Goal: Task Accomplishment & Management: Manage account settings

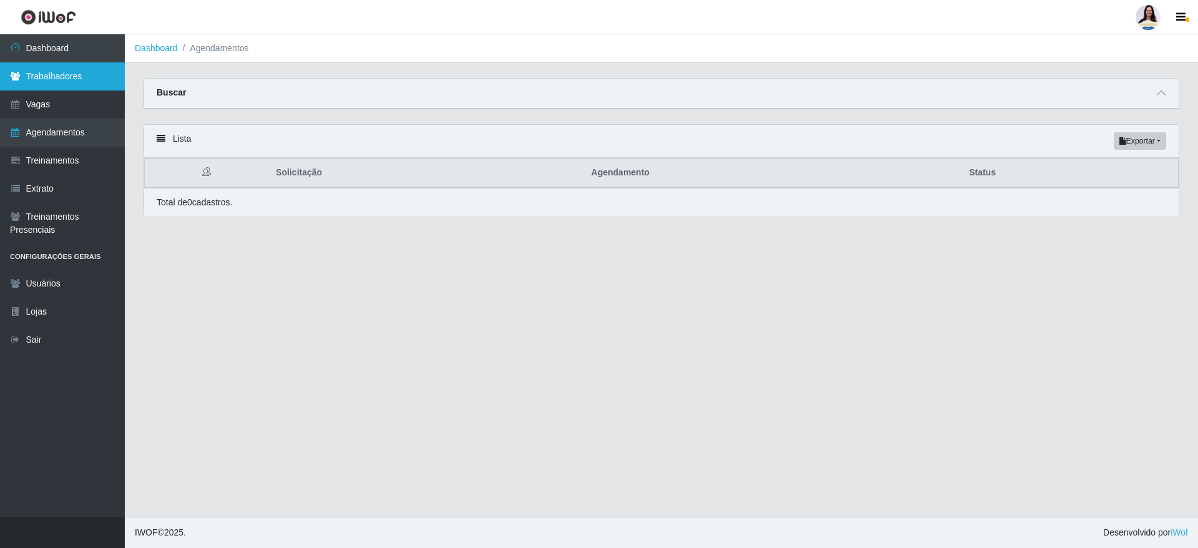
click at [69, 81] on link "Trabalhadores" at bounding box center [62, 76] width 125 height 28
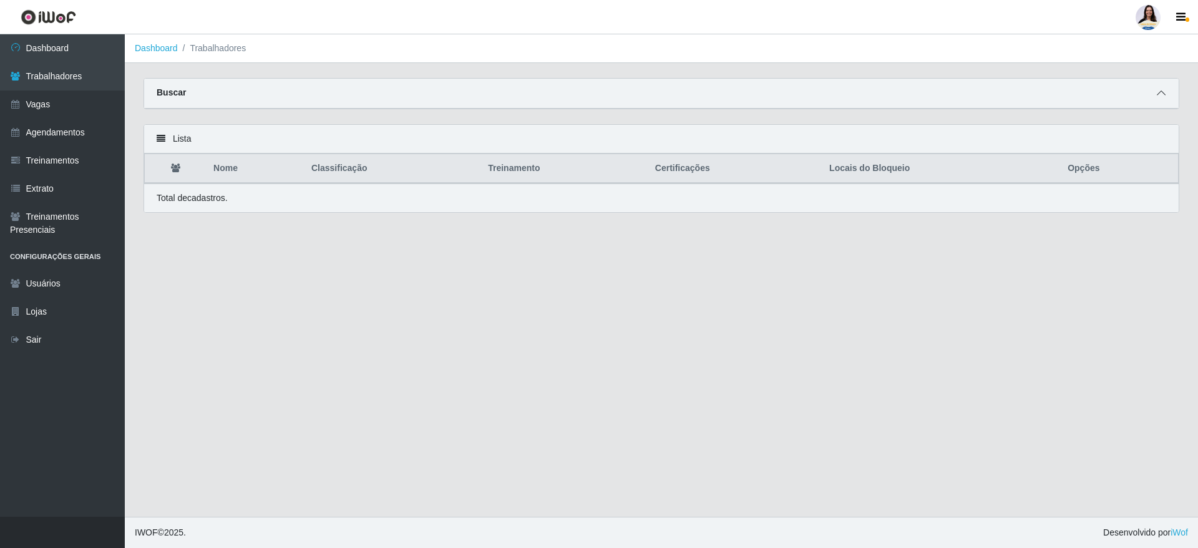
click at [1155, 99] on span at bounding box center [1161, 93] width 15 height 14
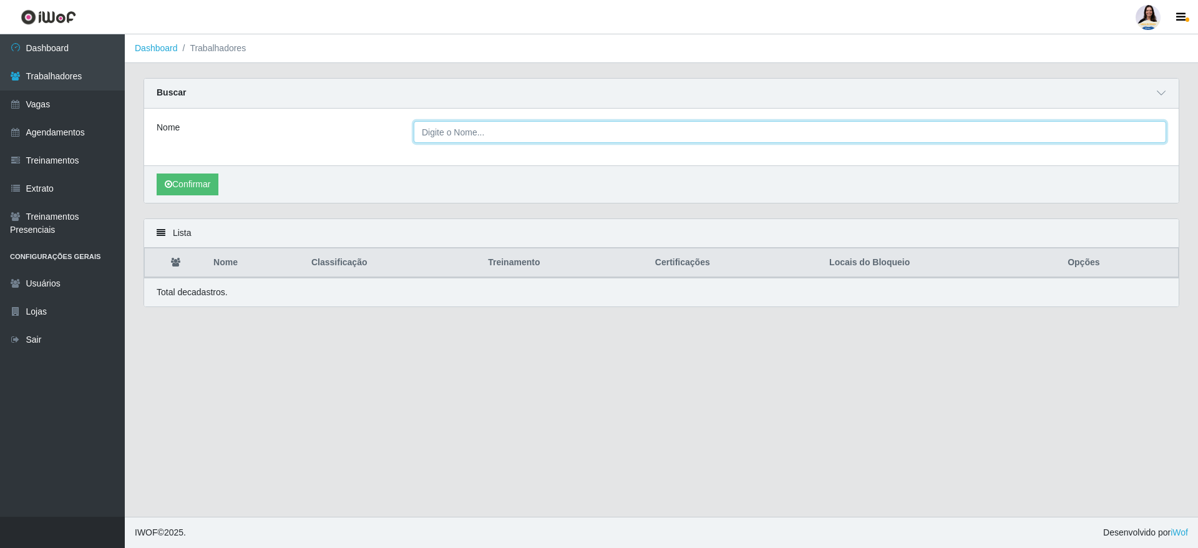
click at [590, 135] on input "Nome" at bounding box center [790, 132] width 753 height 22
click at [157, 174] on button "Confirmar" at bounding box center [188, 185] width 62 height 22
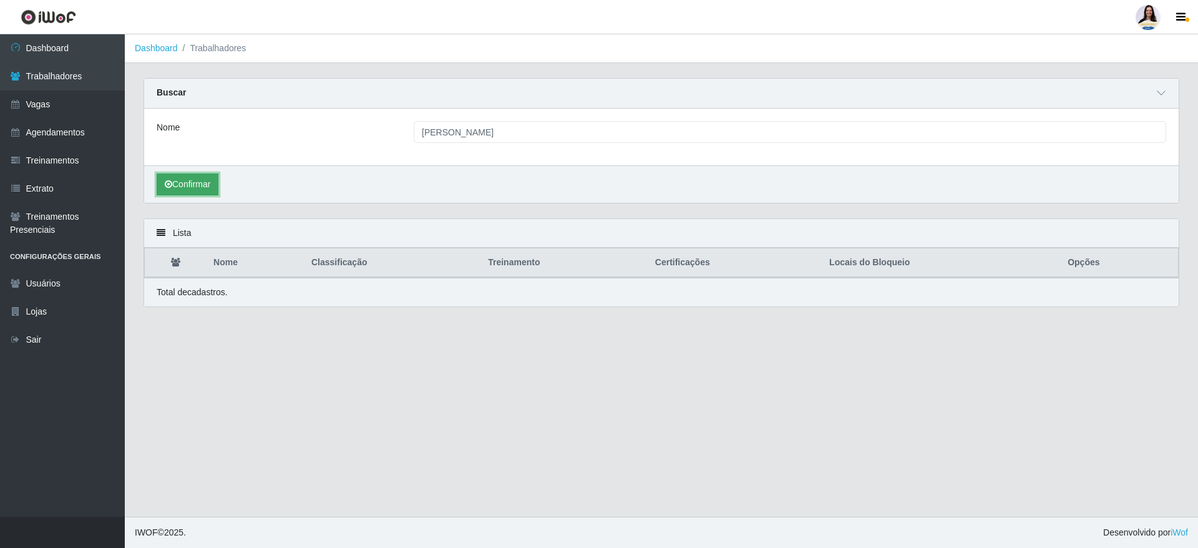
click at [210, 182] on button "Confirmar" at bounding box center [188, 185] width 62 height 22
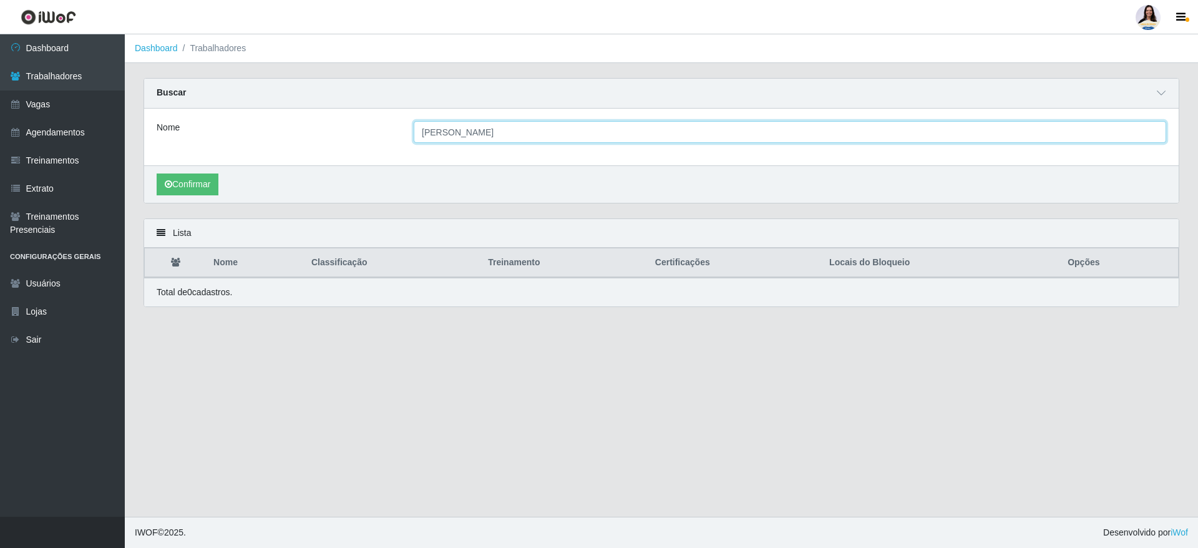
drag, startPoint x: 472, startPoint y: 129, endPoint x: 594, endPoint y: 131, distance: 121.7
click at [587, 137] on input "[PERSON_NAME]" at bounding box center [790, 132] width 753 height 22
click at [157, 174] on button "Confirmar" at bounding box center [188, 185] width 62 height 22
type input "[PERSON_NAME]"
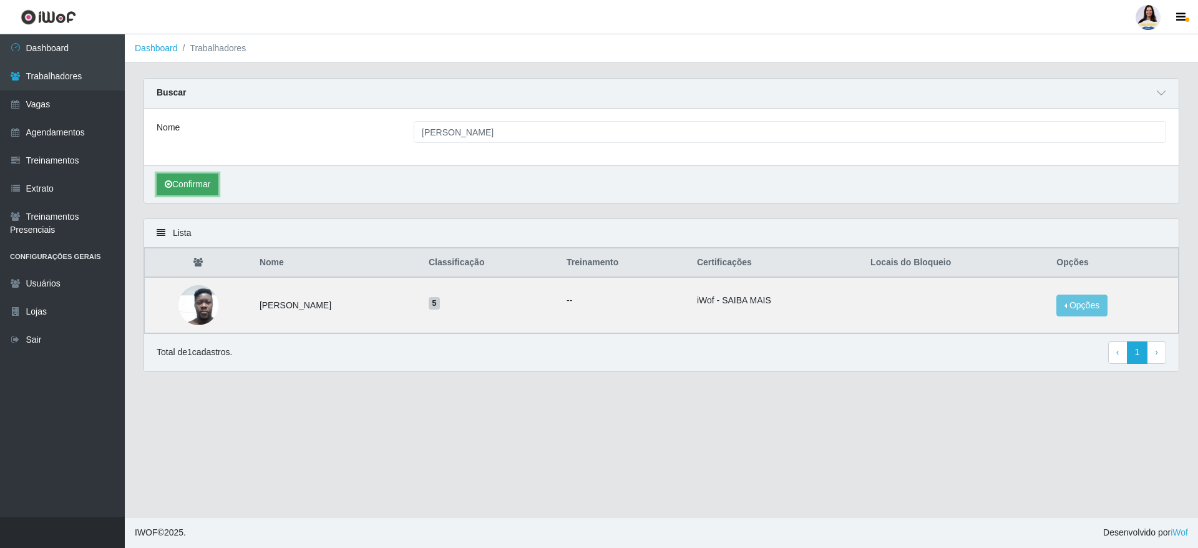
click at [187, 182] on button "Confirmar" at bounding box center [188, 185] width 62 height 22
click at [1095, 311] on button "Opções" at bounding box center [1082, 306] width 51 height 22
click at [1026, 295] on button "Bloquear - Empresa" at bounding box center [1004, 291] width 100 height 26
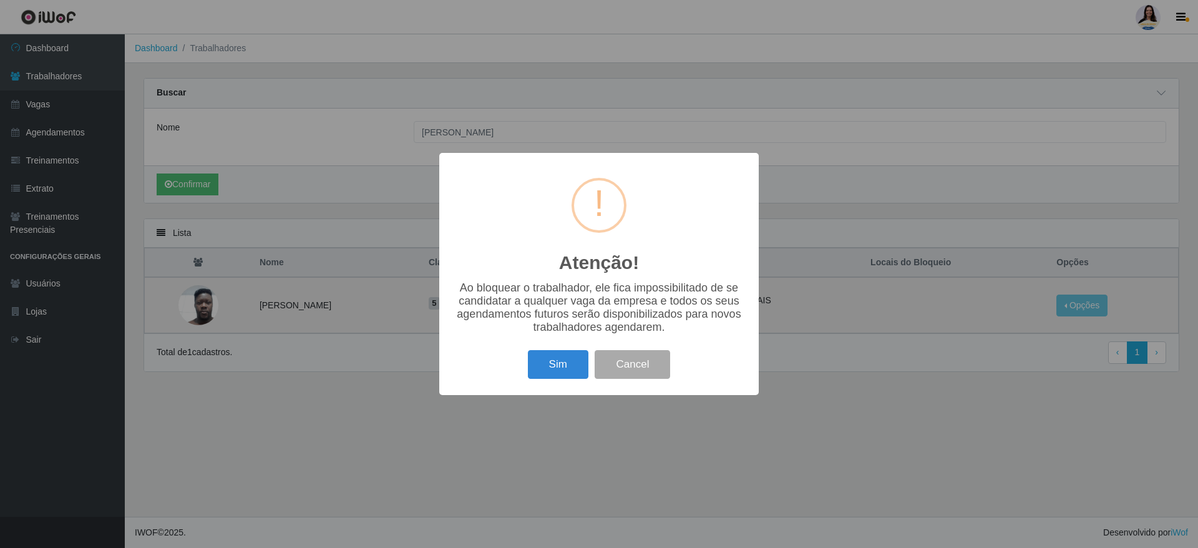
drag, startPoint x: 560, startPoint y: 372, endPoint x: 606, endPoint y: 362, distance: 47.3
click at [560, 372] on button "Sim" at bounding box center [558, 364] width 61 height 29
